Goal: Navigation & Orientation: Find specific page/section

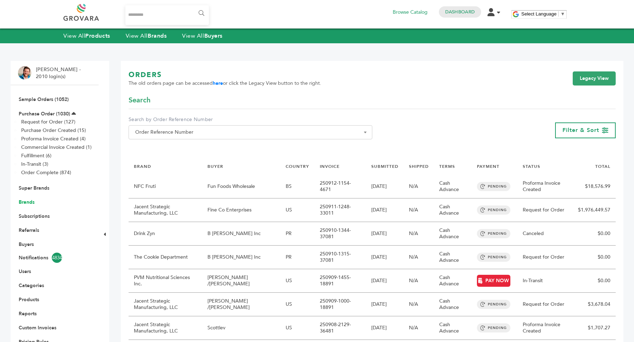
click at [25, 203] on link "Brands" at bounding box center [27, 202] width 16 height 7
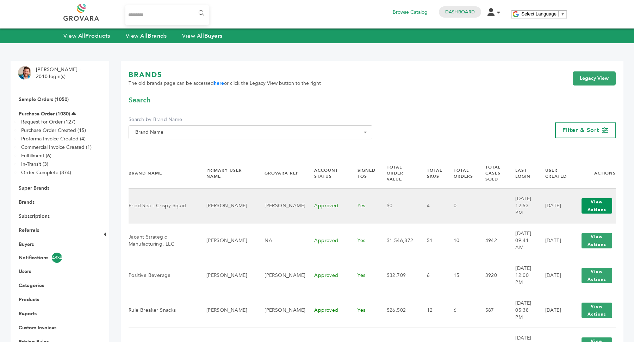
click at [600, 210] on button "View Actions" at bounding box center [596, 205] width 31 height 15
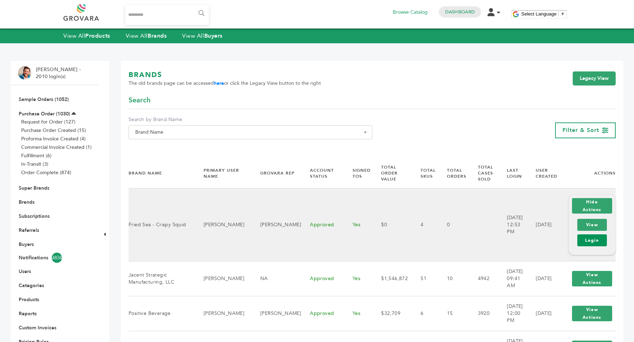
click at [595, 240] on link "Login" at bounding box center [592, 240] width 30 height 12
